Goal: Task Accomplishment & Management: Use online tool/utility

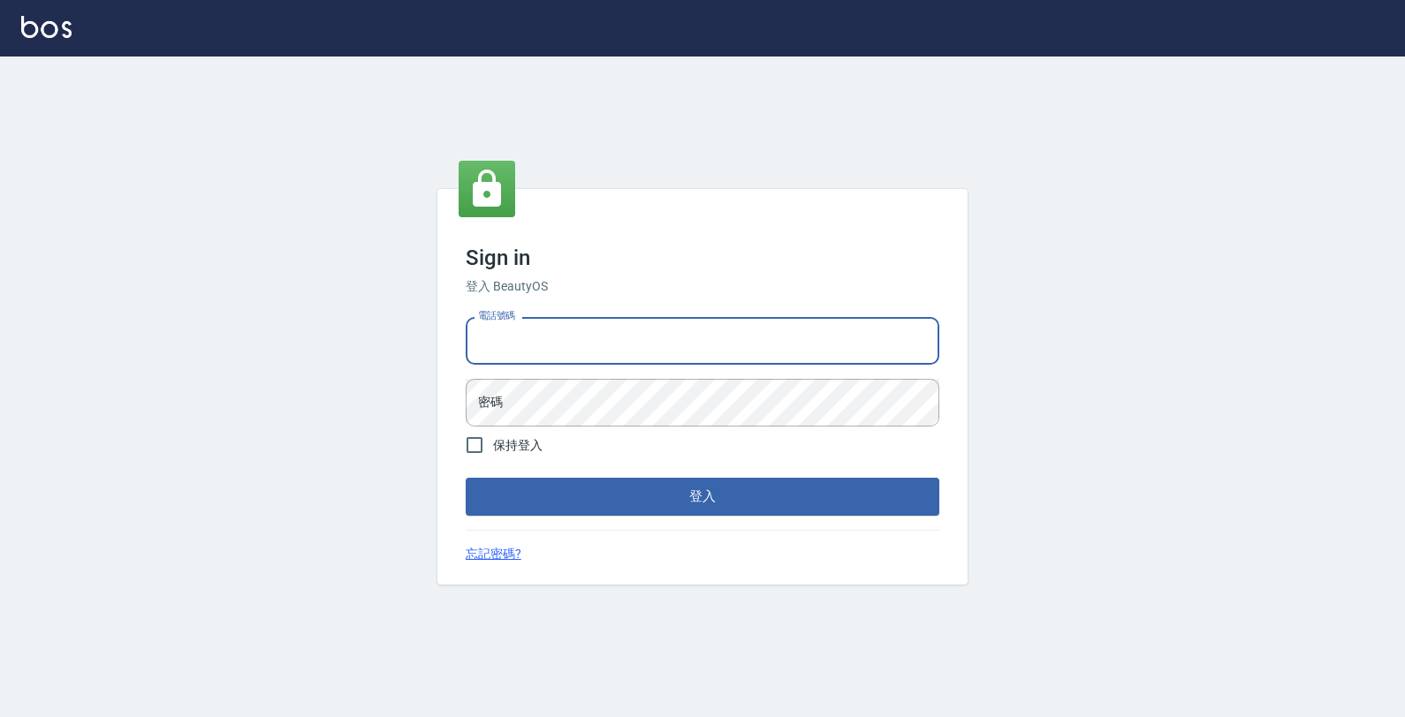
click at [777, 343] on input "電話號碼" at bounding box center [703, 341] width 474 height 48
type input "0"
type input "4265909"
click at [466, 478] on button "登入" at bounding box center [703, 496] width 474 height 37
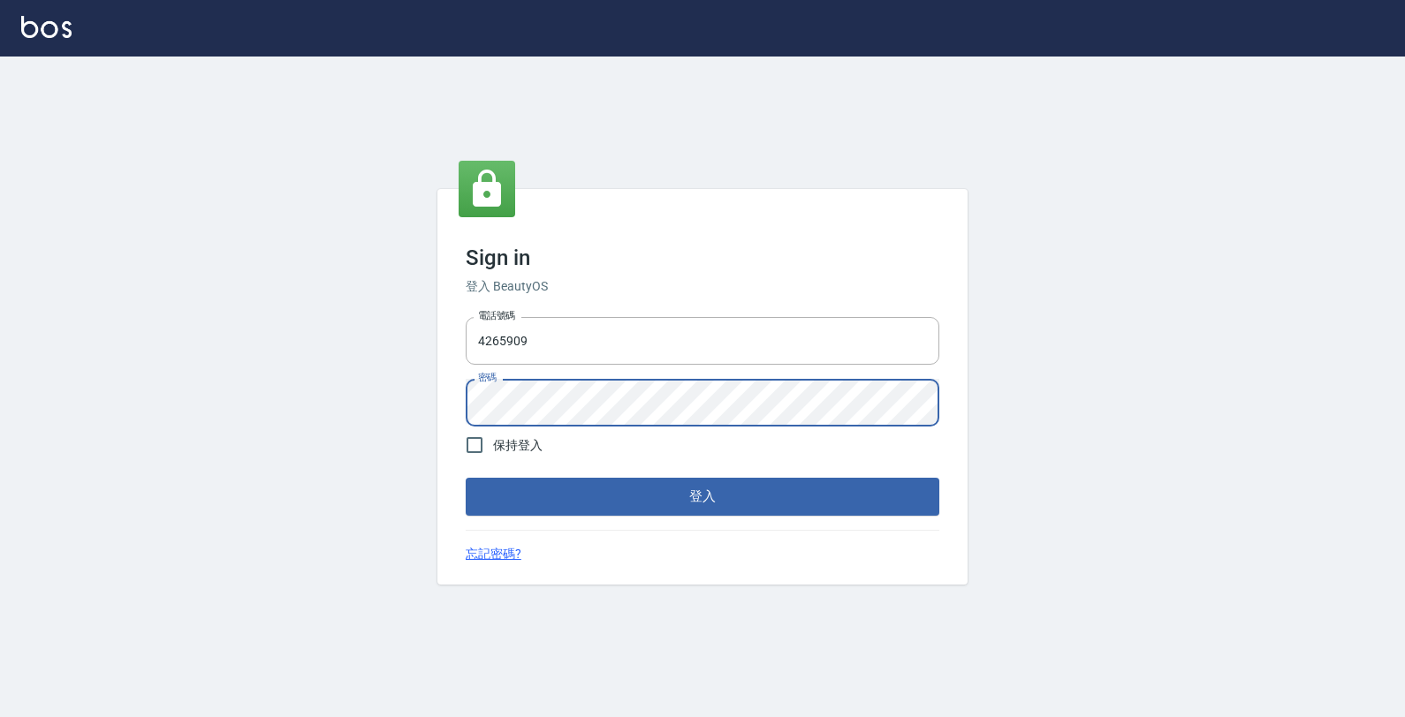
click at [466, 478] on button "登入" at bounding box center [703, 496] width 474 height 37
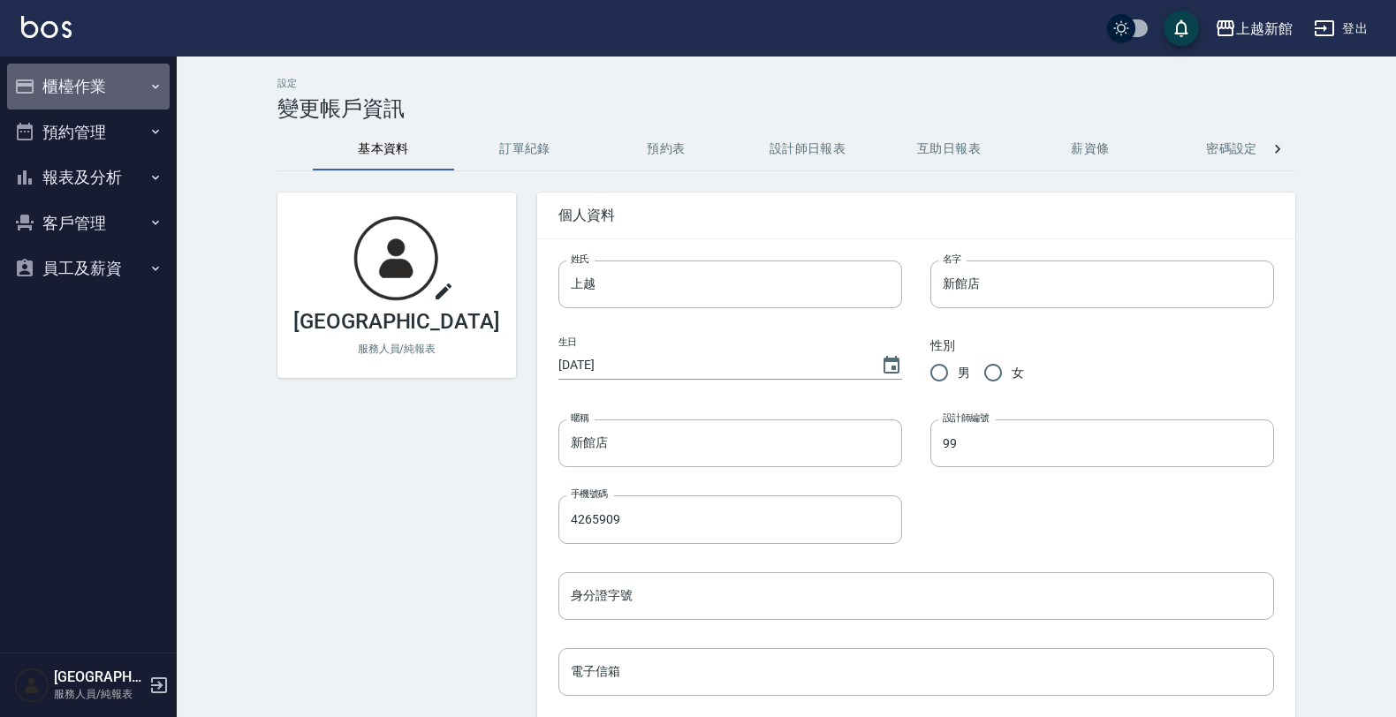
click at [81, 91] on button "櫃檯作業" at bounding box center [88, 87] width 163 height 46
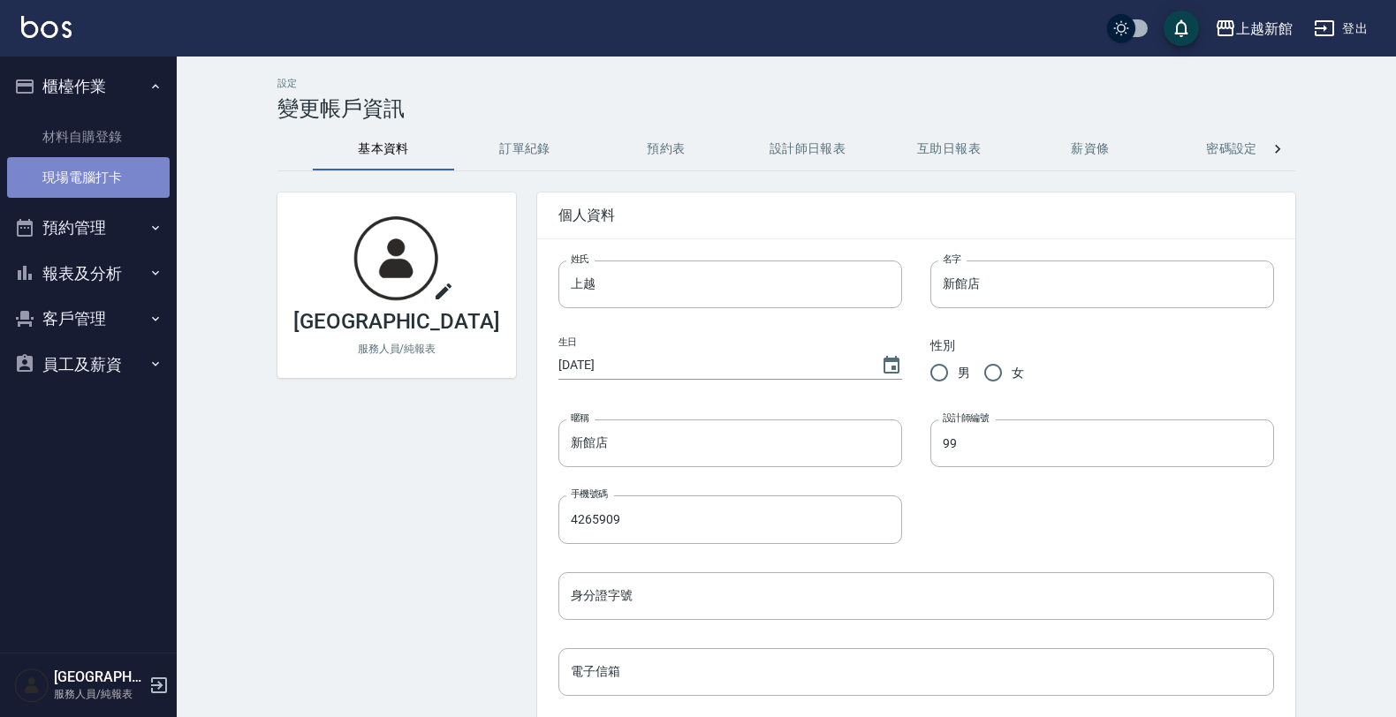
click at [104, 172] on link "現場電腦打卡" at bounding box center [88, 177] width 163 height 41
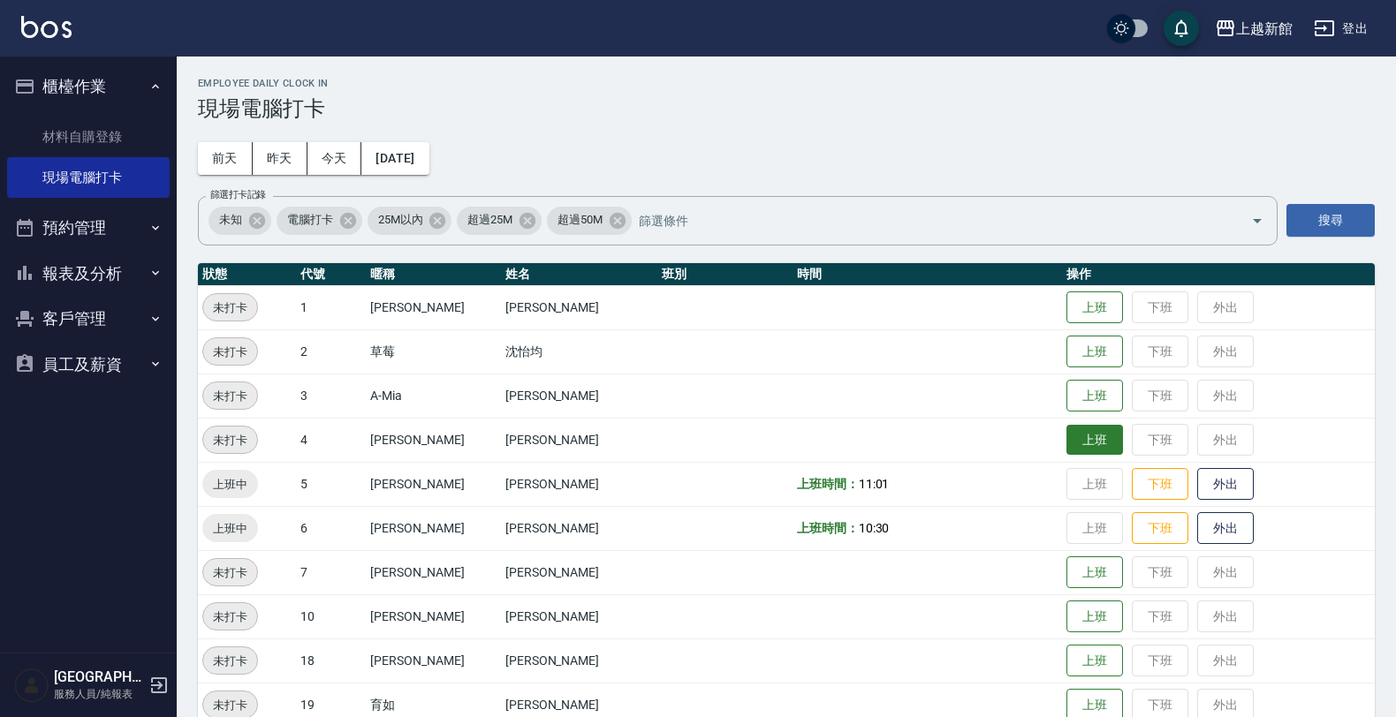
scroll to position [110, 0]
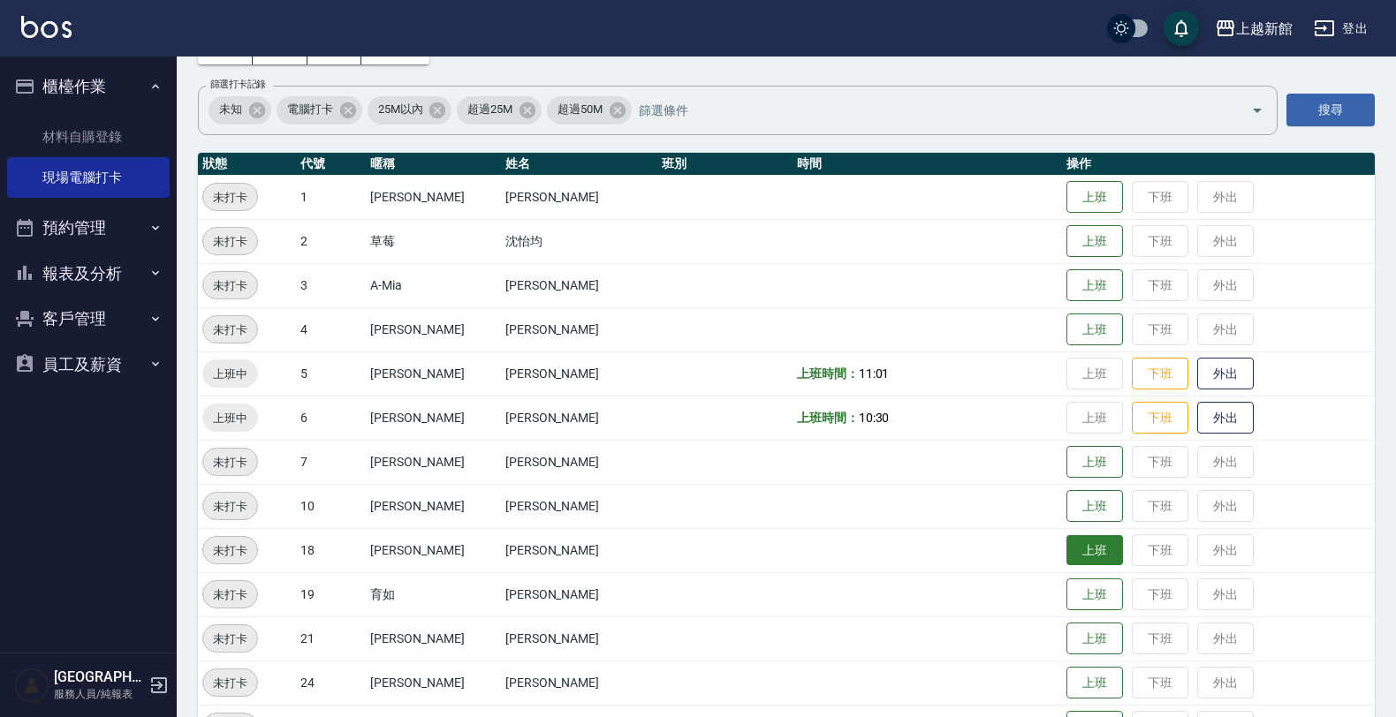
click at [1071, 550] on button "上班" at bounding box center [1094, 550] width 57 height 31
click at [1084, 458] on button "上班" at bounding box center [1094, 462] width 57 height 31
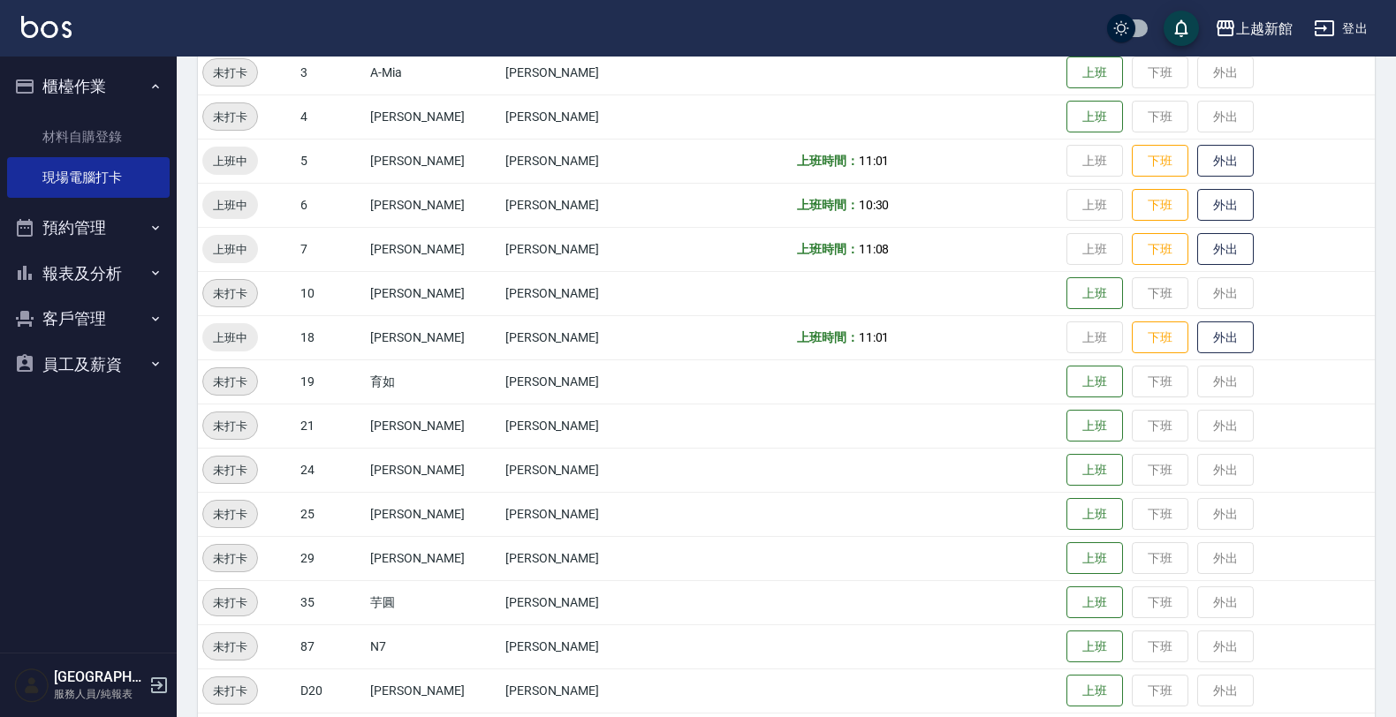
scroll to position [331, 0]
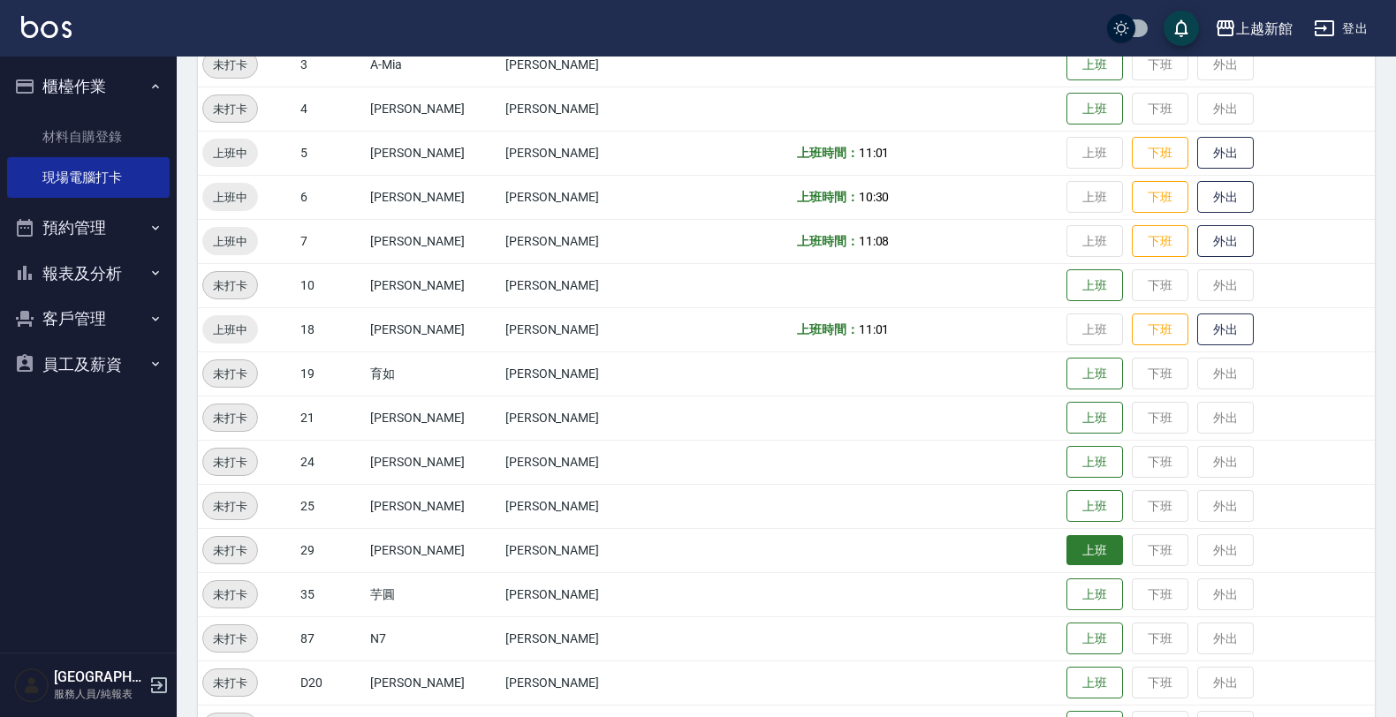
click at [1066, 539] on button "上班" at bounding box center [1094, 550] width 57 height 31
